Goal: Task Accomplishment & Management: Complete application form

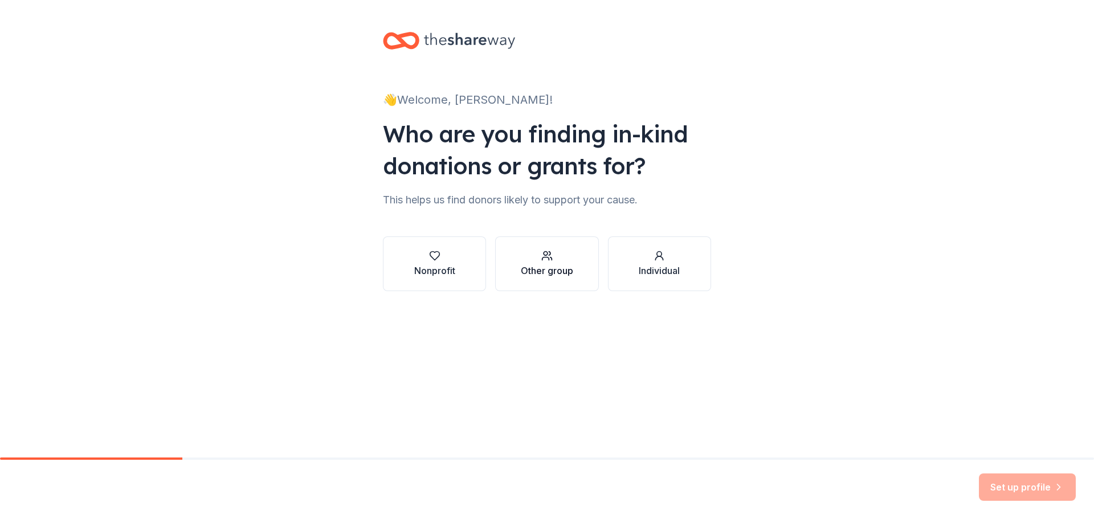
click at [525, 268] on div "Other group" at bounding box center [547, 271] width 52 height 14
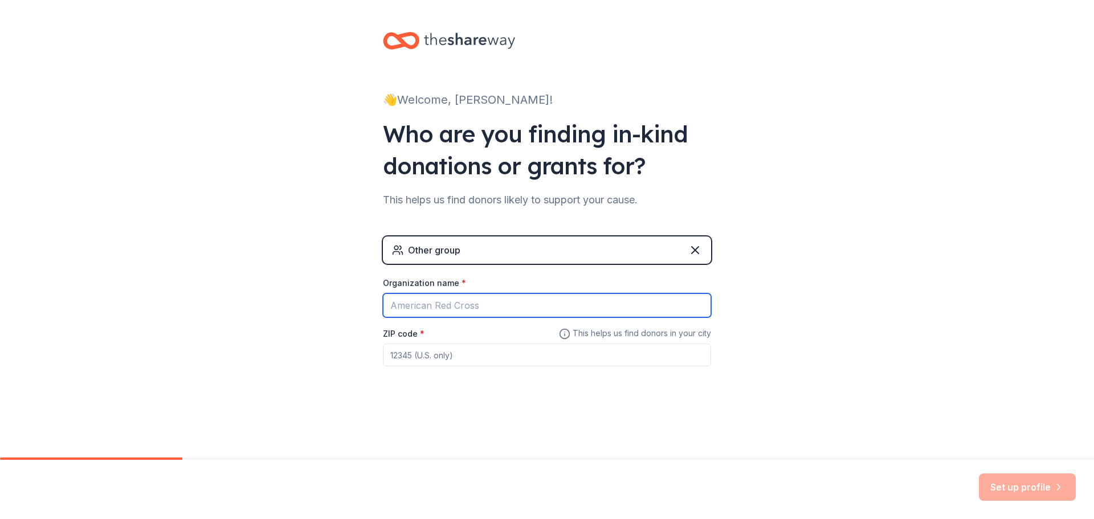
click at [459, 306] on input "Organization name *" at bounding box center [547, 306] width 328 height 24
type input "Evergreen State College Police Department"
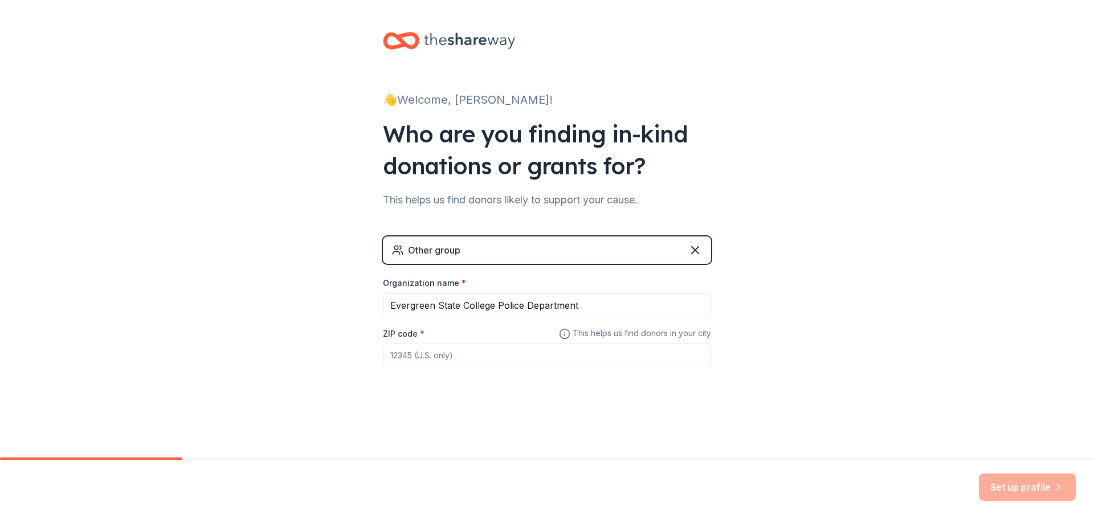
click at [453, 348] on input "ZIP code *" at bounding box center [547, 355] width 328 height 23
type input "98505"
click at [955, 276] on div "👋 Welcome, [PERSON_NAME]! Who are you finding in-kind donations or grants for? …" at bounding box center [547, 222] width 1094 height 444
click at [999, 485] on button "Set up profile" at bounding box center [1027, 487] width 97 height 27
click at [598, 416] on div "👋 Welcome, [PERSON_NAME]! Who are you finding in-kind donations or grants for? …" at bounding box center [547, 222] width 365 height 444
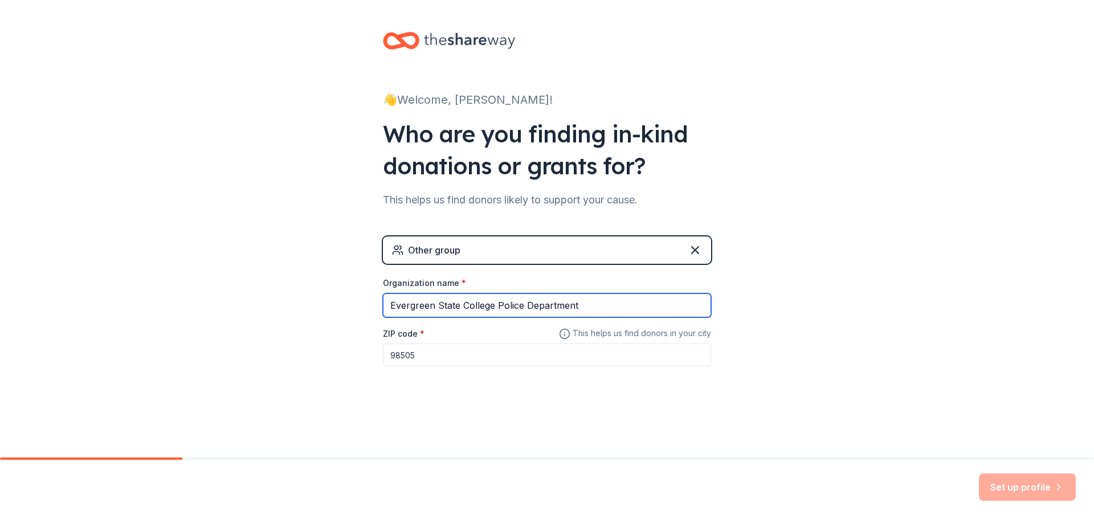
drag, startPoint x: 611, startPoint y: 297, endPoint x: 612, endPoint y: 291, distance: 5.8
click at [611, 298] on input "Evergreen State College Police Department" at bounding box center [547, 306] width 328 height 24
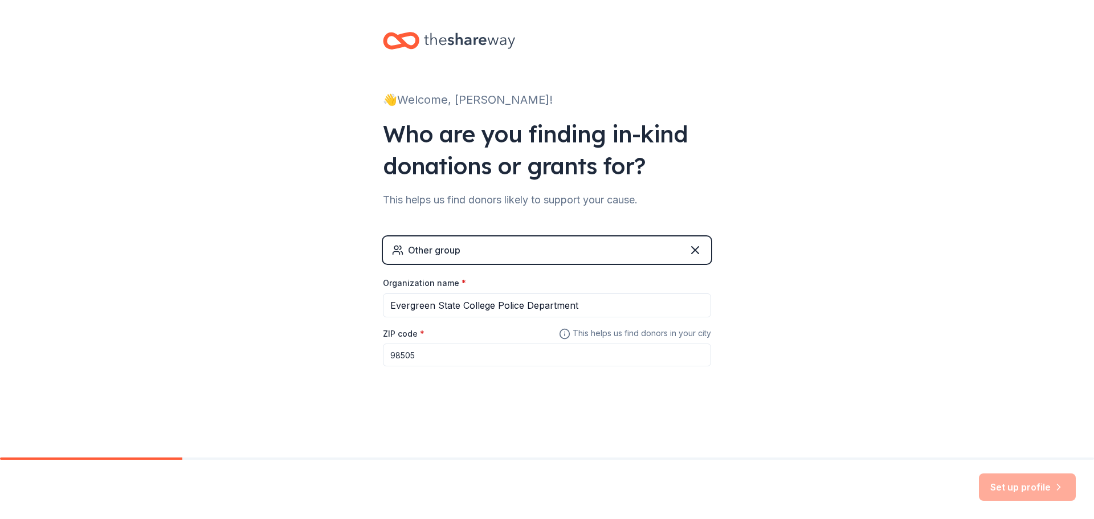
click at [654, 247] on div "Other group" at bounding box center [547, 250] width 328 height 27
drag, startPoint x: 972, startPoint y: 352, endPoint x: 976, endPoint y: 381, distance: 29.4
click at [972, 355] on div "👋 Welcome, [PERSON_NAME]! Who are you finding in-kind donations or grants for? …" at bounding box center [547, 222] width 1094 height 444
click at [965, 455] on div "👋 Welcome, [PERSON_NAME]! Who are you finding in-kind donations or grants for? …" at bounding box center [547, 229] width 1094 height 458
click at [583, 359] on input "98505" at bounding box center [547, 355] width 328 height 23
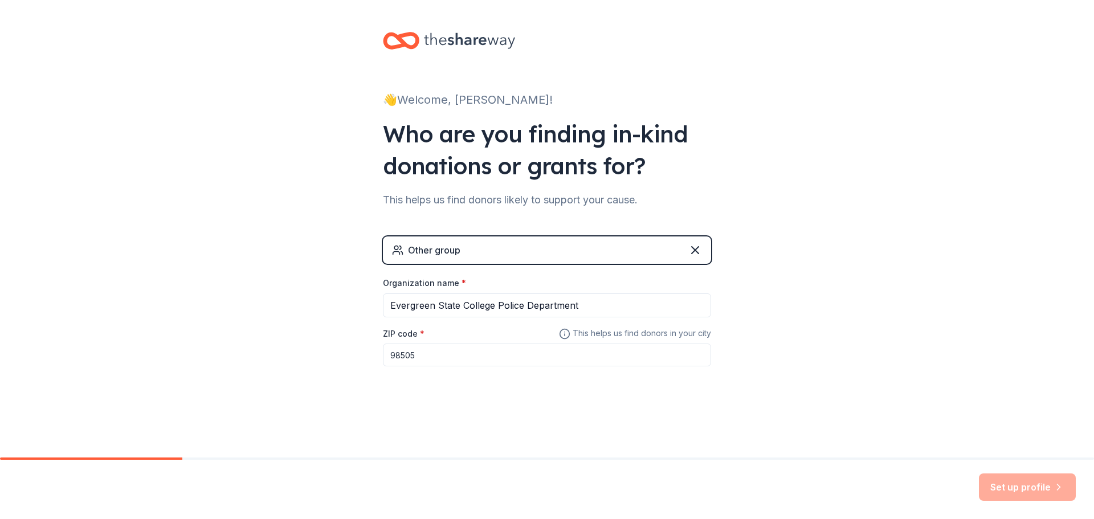
drag, startPoint x: 464, startPoint y: 350, endPoint x: 480, endPoint y: 334, distance: 22.6
click at [464, 351] on input "98505" at bounding box center [547, 355] width 328 height 23
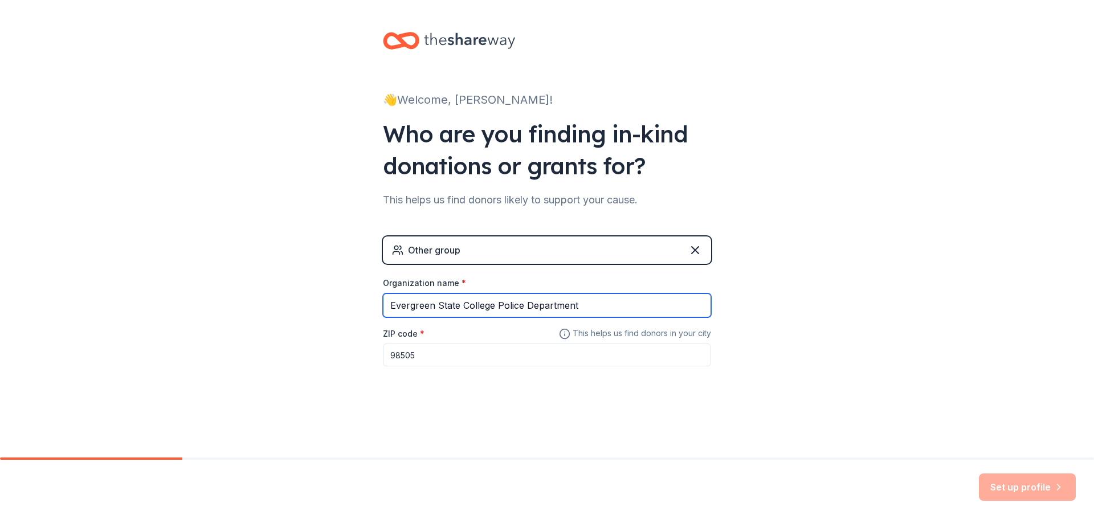
click at [570, 308] on input "Evergreen State College Police Department" at bounding box center [547, 306] width 328 height 24
click at [621, 303] on input "Evergreen State College Police Department" at bounding box center [547, 306] width 328 height 24
drag, startPoint x: 633, startPoint y: 307, endPoint x: 575, endPoint y: 300, distance: 58.0
click at [532, 302] on input "Evergreen State College Police Department" at bounding box center [547, 306] width 328 height 24
click at [594, 301] on input "Evergreen State College Police Department" at bounding box center [547, 306] width 328 height 24
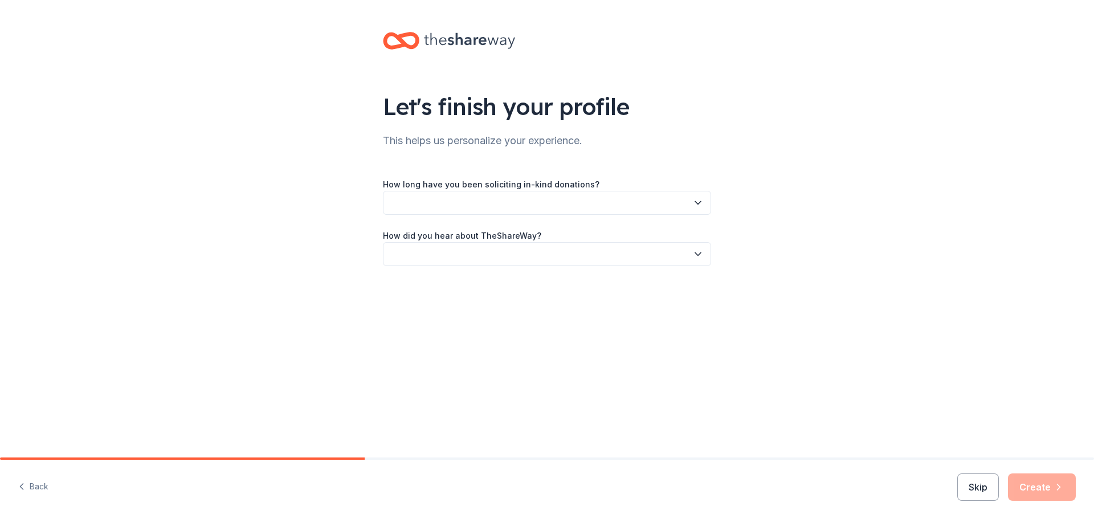
drag, startPoint x: 847, startPoint y: 232, endPoint x: 794, endPoint y: 225, distance: 53.0
click at [846, 232] on div "Let's finish your profile This helps us personalize your experience. How long h…" at bounding box center [547, 160] width 1094 height 321
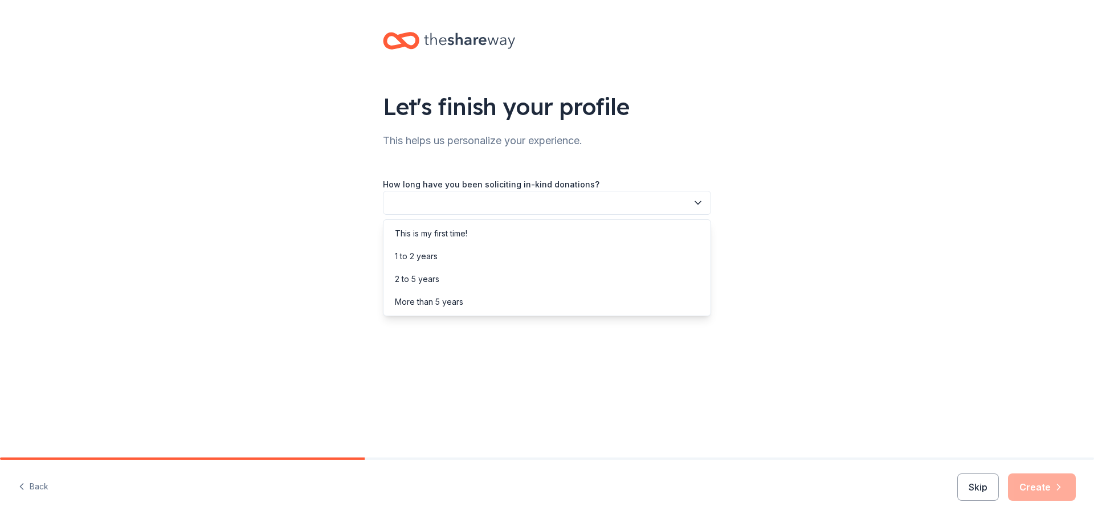
click at [555, 210] on button "button" at bounding box center [547, 203] width 328 height 24
click at [452, 232] on div "This is my first time!" at bounding box center [431, 234] width 72 height 14
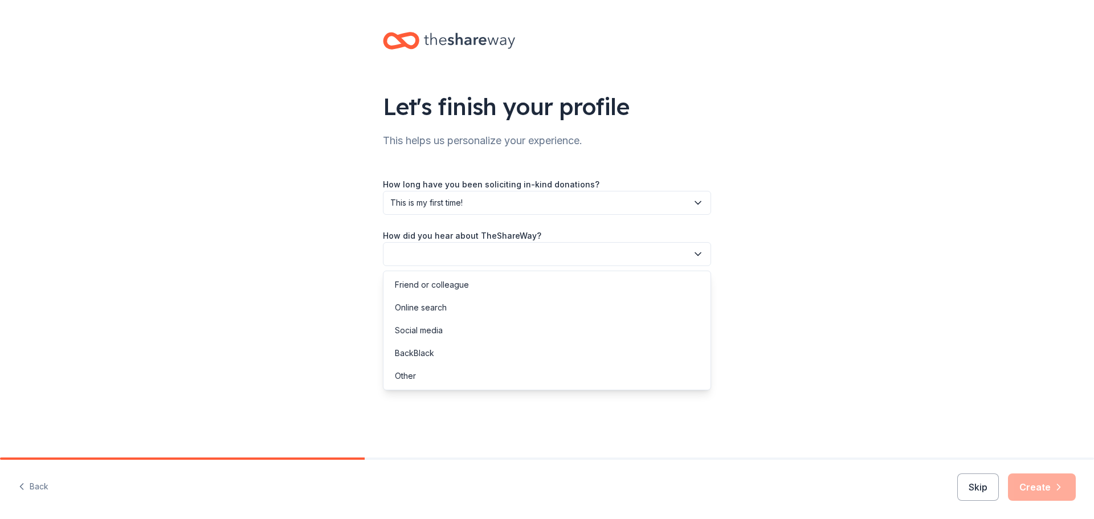
click at [479, 246] on button "button" at bounding box center [547, 254] width 328 height 24
click at [464, 330] on div "Social media" at bounding box center [547, 330] width 323 height 23
click at [1051, 487] on button "Create" at bounding box center [1042, 487] width 68 height 27
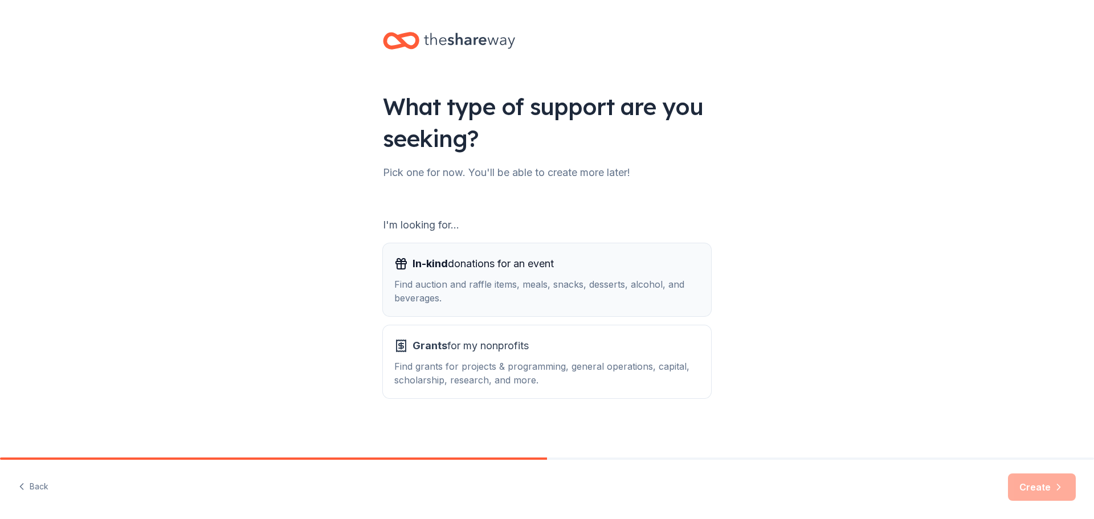
click at [526, 279] on div "Find auction and raffle items, meals, snacks, desserts, alcohol, and beverages." at bounding box center [547, 291] width 306 height 27
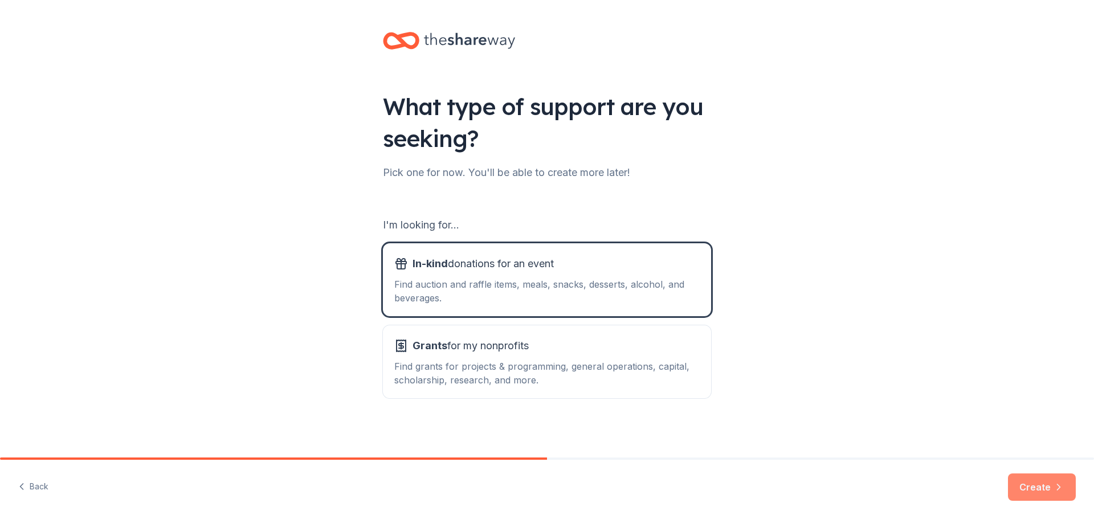
click at [1035, 491] on button "Create" at bounding box center [1042, 487] width 68 height 27
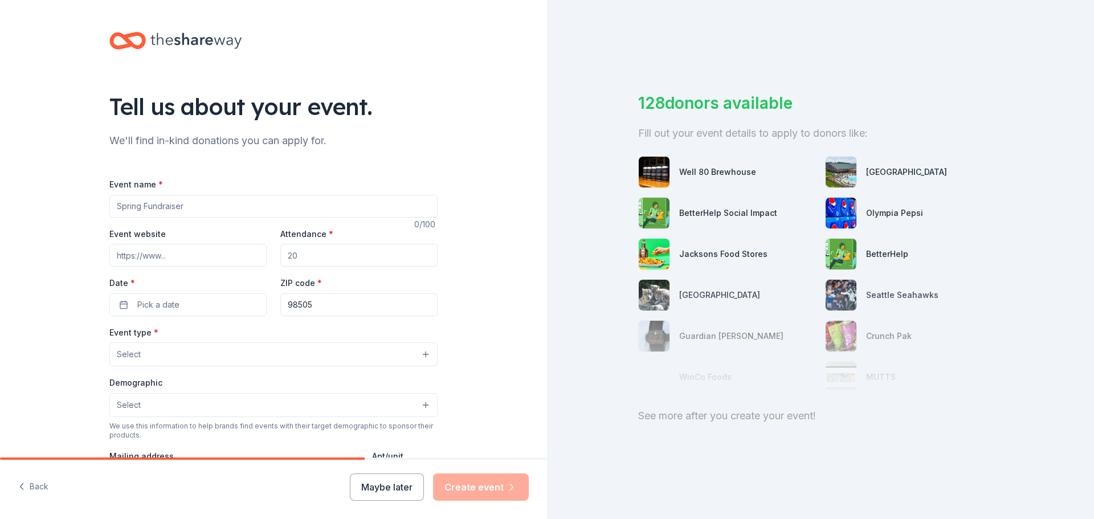
click at [177, 209] on input "Event name *" at bounding box center [273, 206] width 328 height 23
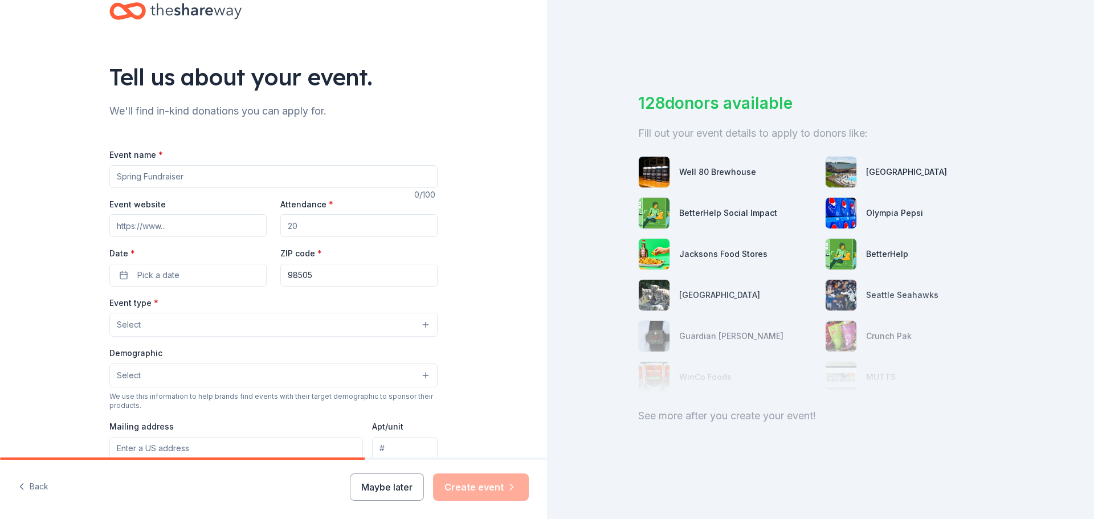
scroll to position [16, 0]
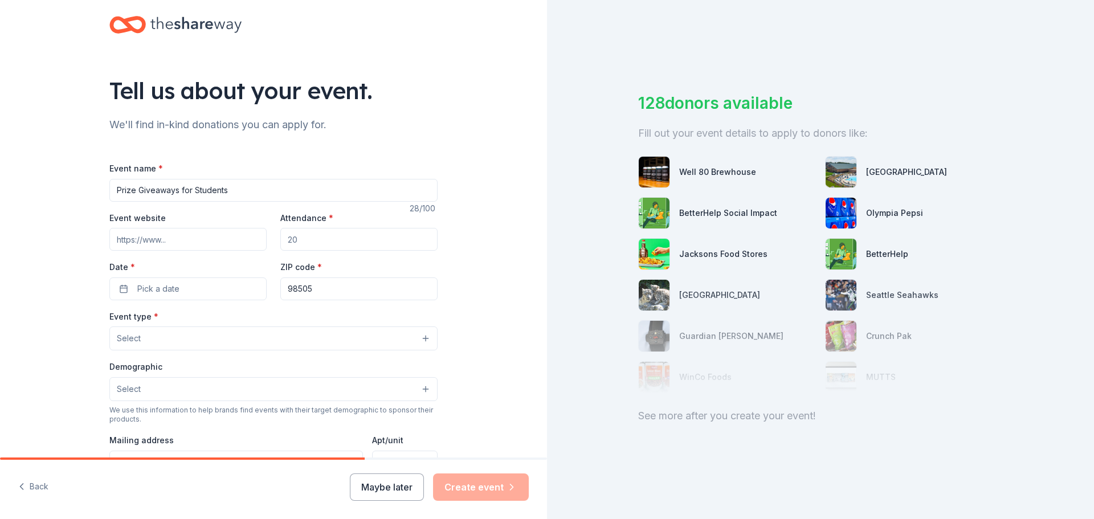
type input "Prize Giveaways for Students"
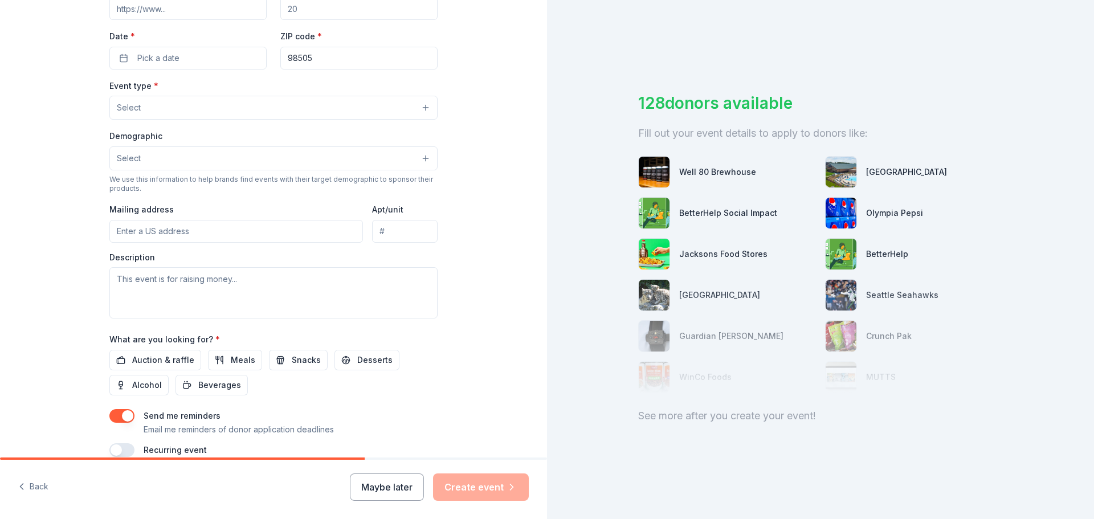
scroll to position [130, 0]
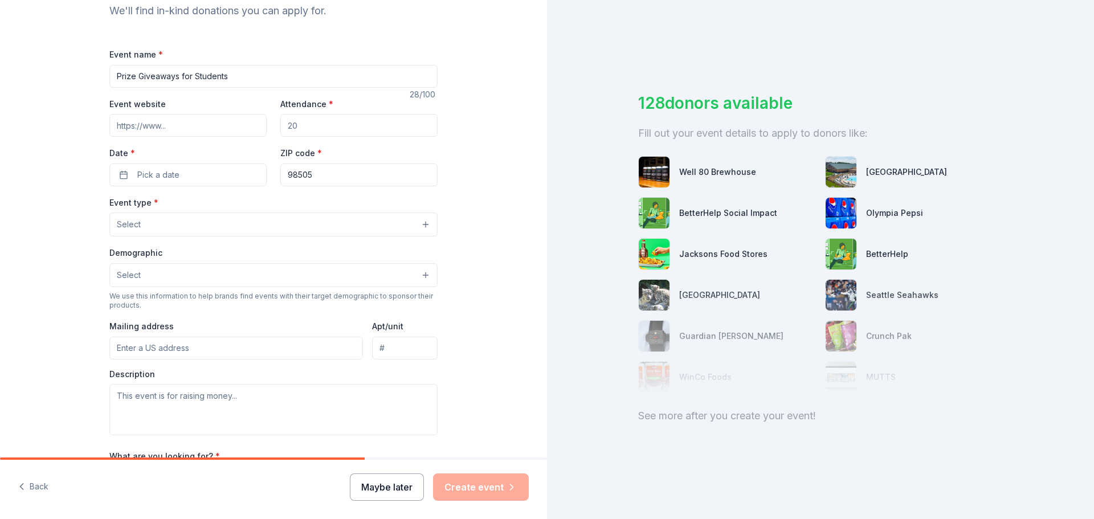
click at [394, 488] on button "Maybe later" at bounding box center [387, 487] width 74 height 27
click at [396, 491] on button "Maybe later" at bounding box center [387, 487] width 74 height 27
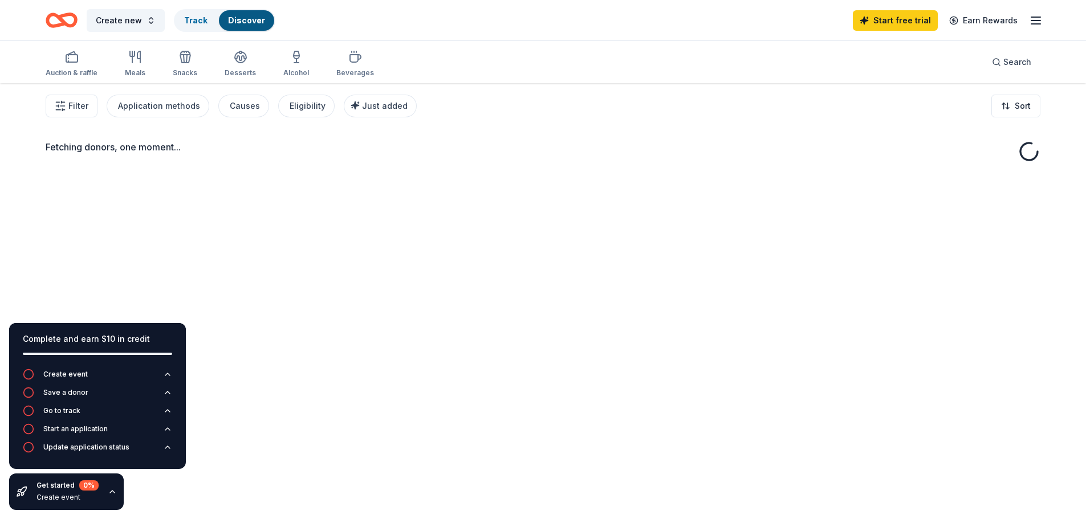
drag, startPoint x: 385, startPoint y: 487, endPoint x: 417, endPoint y: 462, distance: 40.5
click at [432, 486] on div "Fetching donors, one moment..." at bounding box center [543, 342] width 1086 height 519
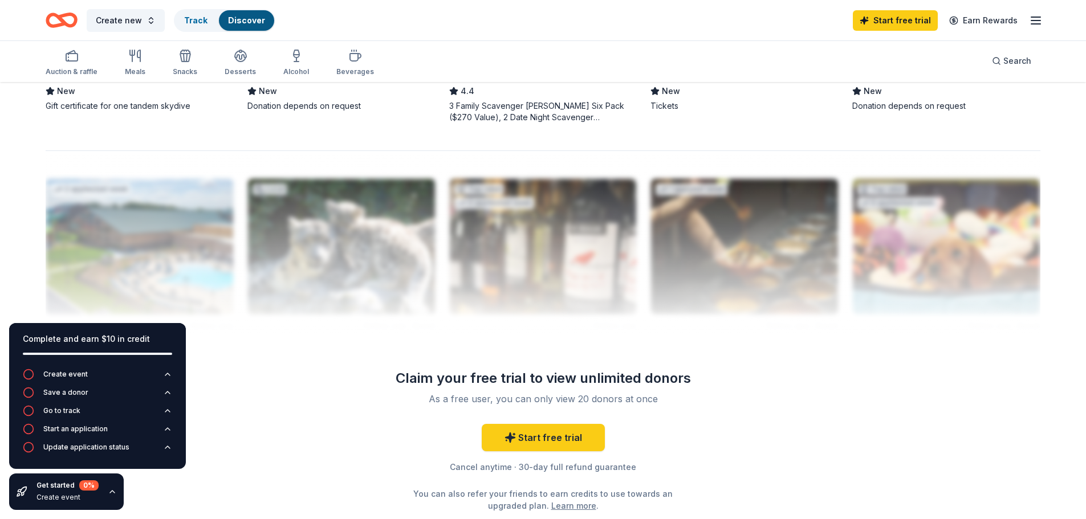
scroll to position [1026, 0]
